Goal: Information Seeking & Learning: Learn about a topic

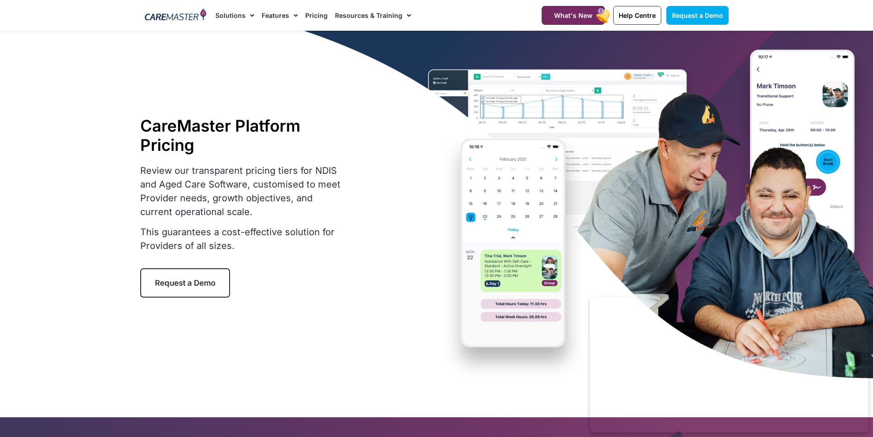
click at [317, 16] on link "Pricing" at bounding box center [316, 15] width 22 height 31
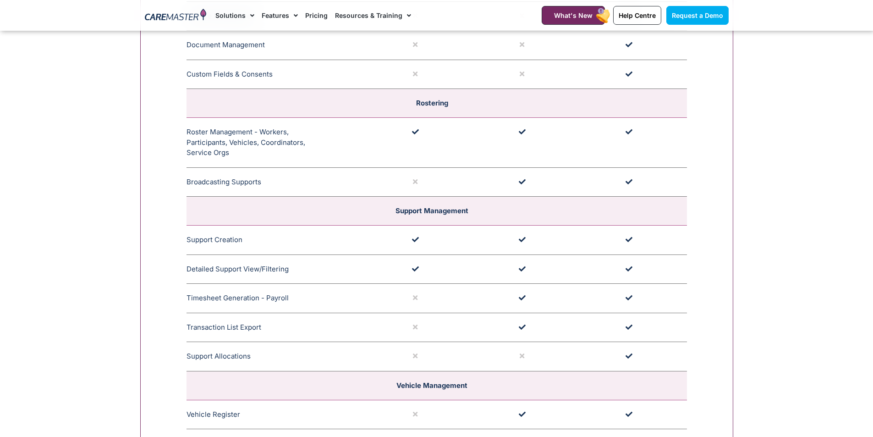
scroll to position [1742, 0]
